Goal: Task Accomplishment & Management: Complete application form

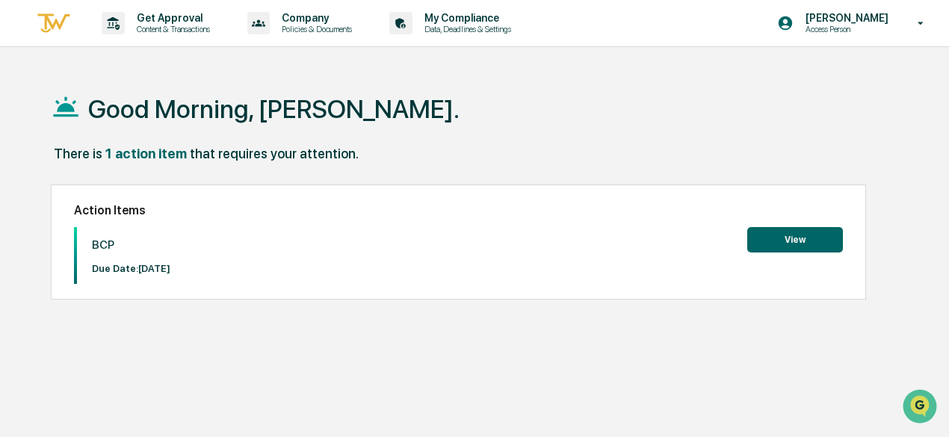
click at [782, 244] on button "View" at bounding box center [795, 239] width 96 height 25
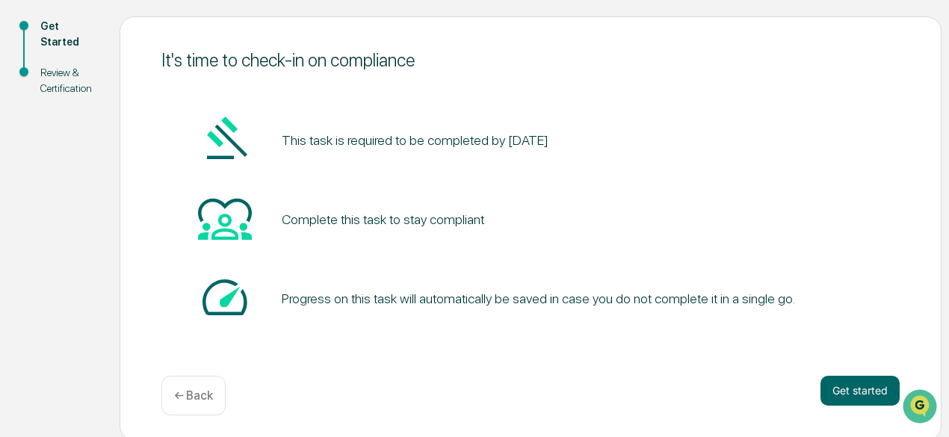
scroll to position [164, 0]
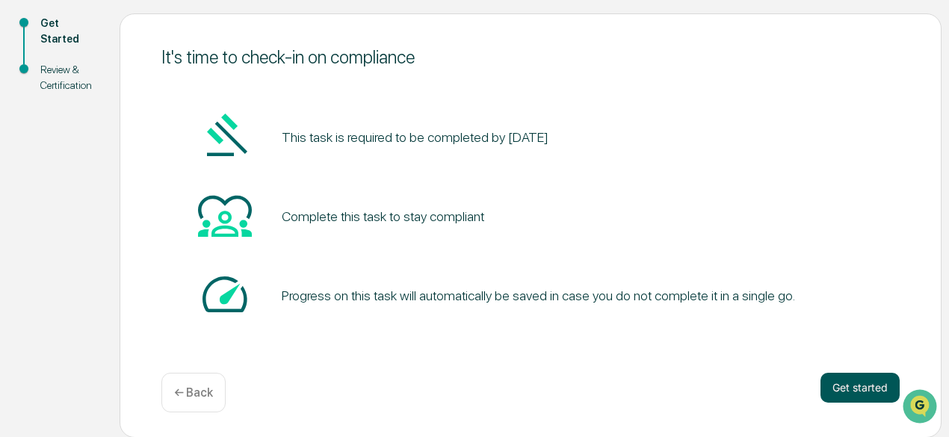
click at [834, 384] on button "Get started" at bounding box center [859, 388] width 79 height 30
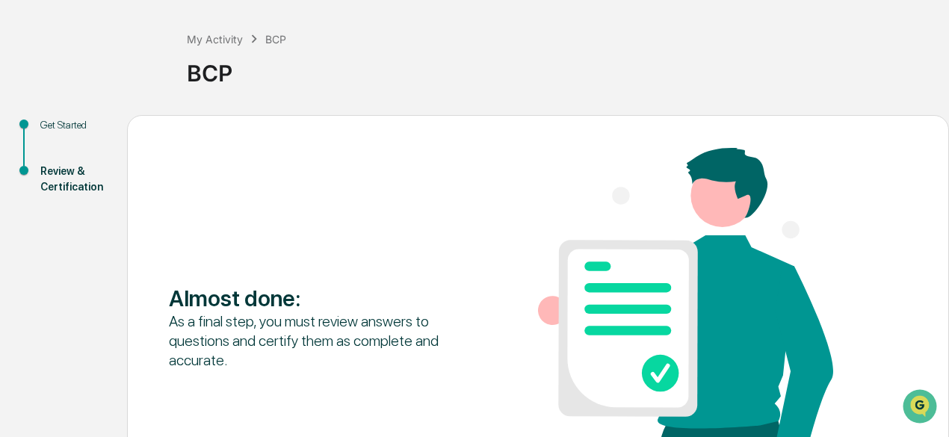
scroll to position [212, 0]
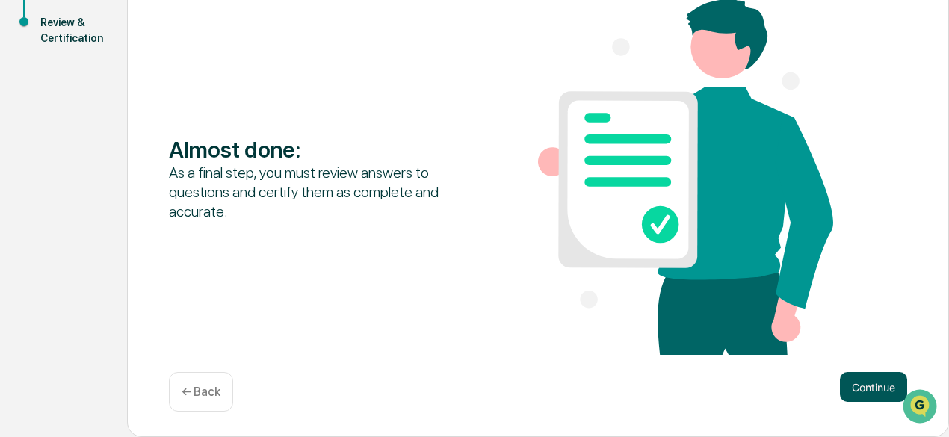
click at [846, 389] on button "Continue" at bounding box center [873, 387] width 67 height 30
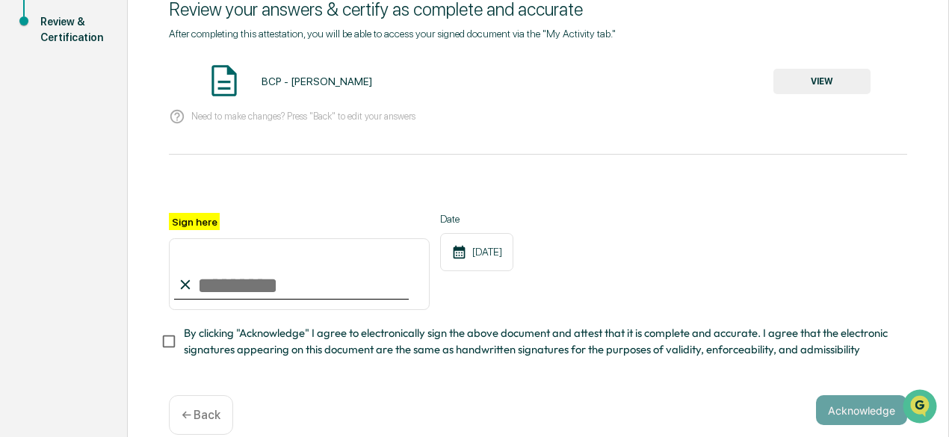
click at [222, 278] on input "Sign here" at bounding box center [299, 274] width 261 height 72
type input "**********"
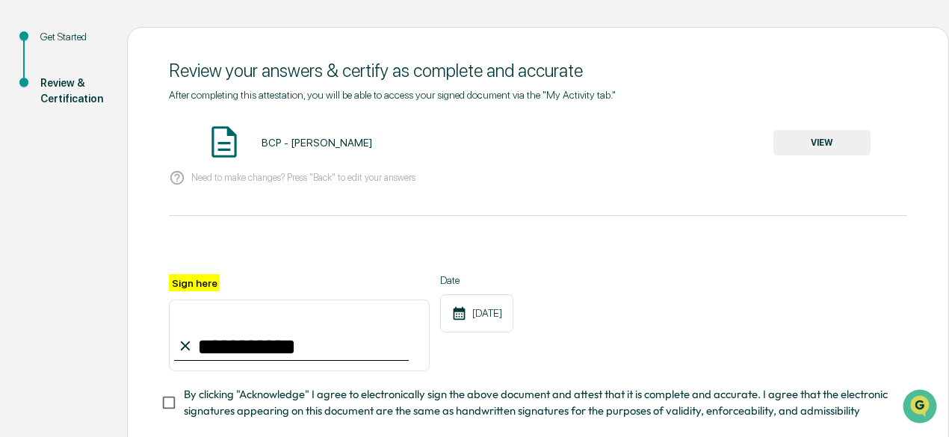
scroll to position [63, 0]
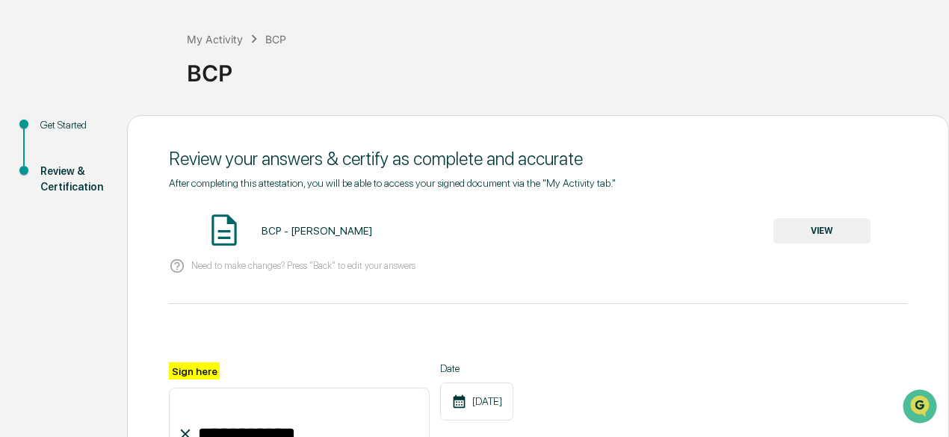
click at [859, 232] on button "VIEW" at bounding box center [821, 230] width 97 height 25
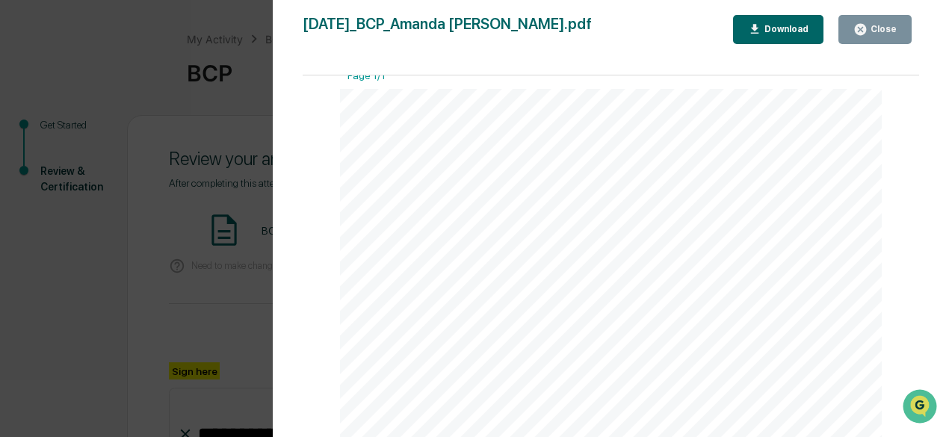
scroll to position [0, 0]
click at [774, 32] on div "Download" at bounding box center [784, 29] width 47 height 10
click at [870, 43] on button "Close" at bounding box center [874, 29] width 73 height 29
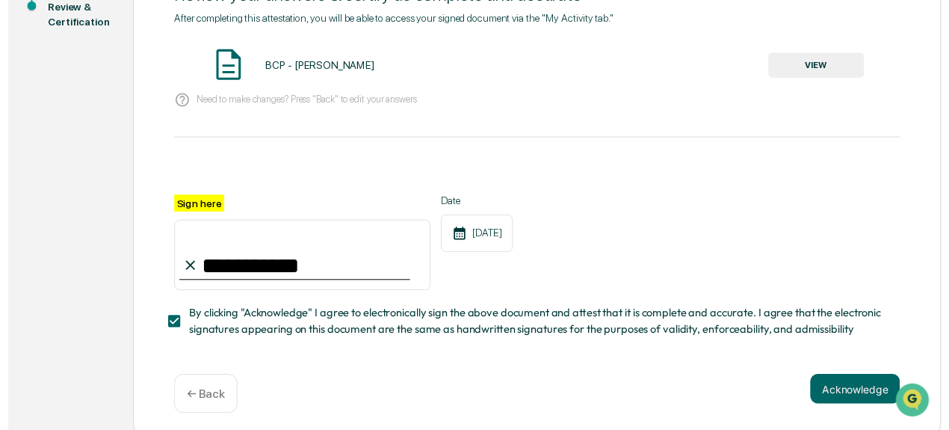
scroll to position [241, 0]
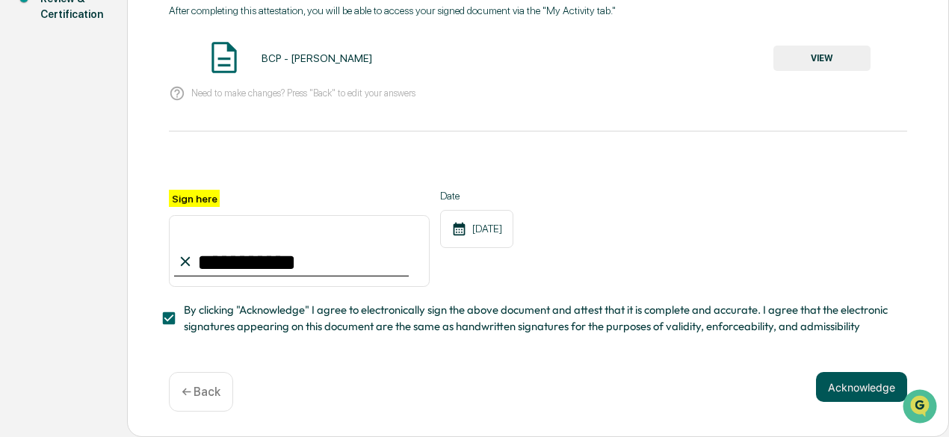
click at [816, 391] on button "Acknowledge" at bounding box center [861, 387] width 91 height 30
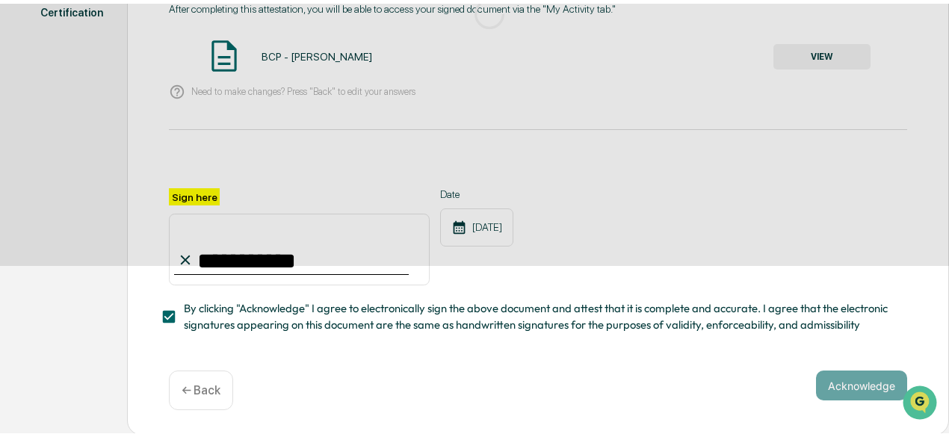
scroll to position [164, 0]
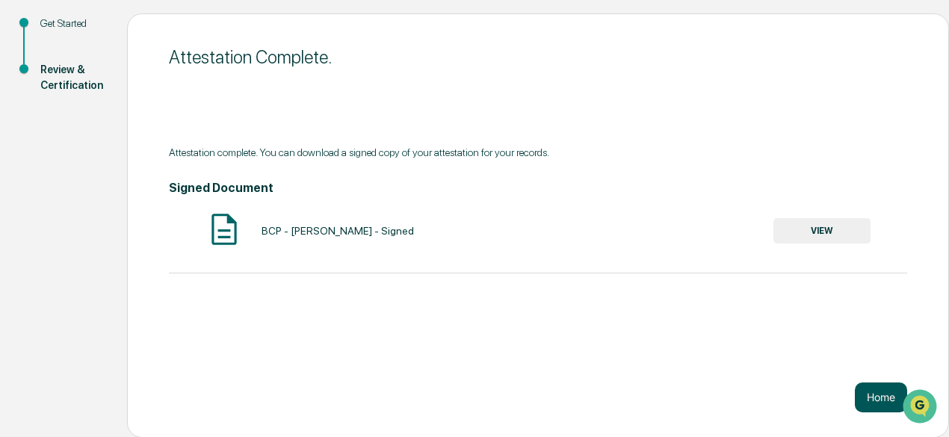
click at [882, 403] on button "Home" at bounding box center [881, 398] width 52 height 30
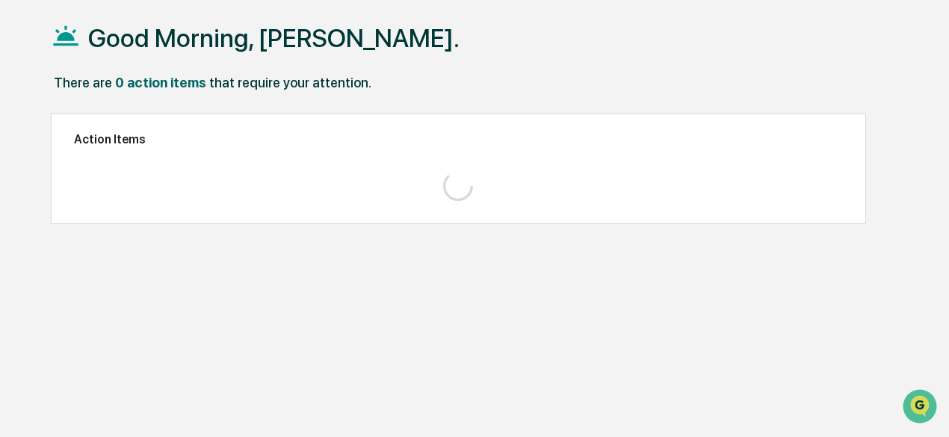
scroll to position [70, 0]
